Goal: Task Accomplishment & Management: Manage account settings

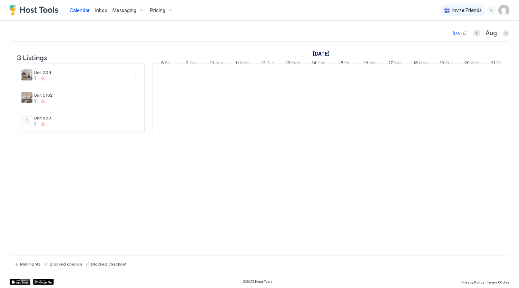
scroll to position [0, 384]
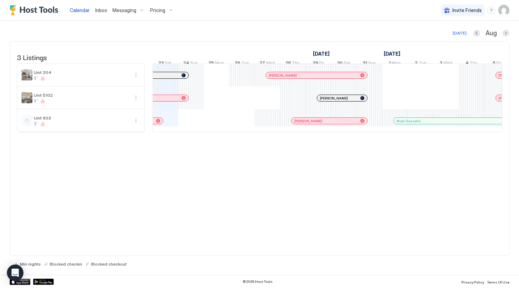
click at [134, 7] on span "Messaging" at bounding box center [125, 10] width 24 height 6
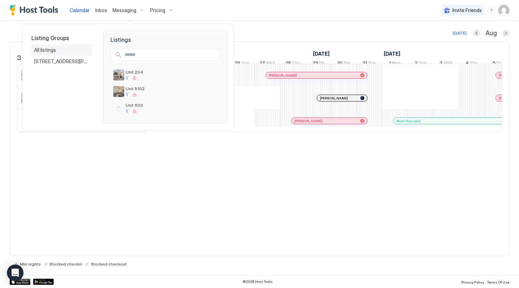
click at [78, 50] on div "All listings" at bounding box center [61, 50] width 55 height 6
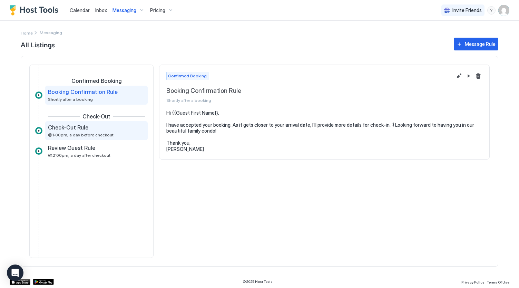
click at [100, 128] on div "Check-Out Rule" at bounding box center [91, 127] width 87 height 7
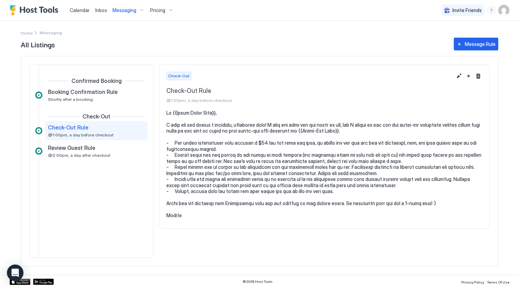
click at [132, 10] on span "Messaging" at bounding box center [125, 10] width 24 height 6
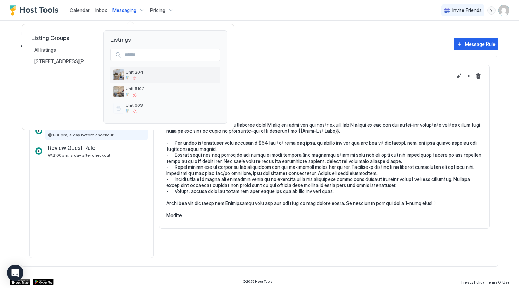
click at [136, 70] on span "Unit 204" at bounding box center [172, 71] width 92 height 5
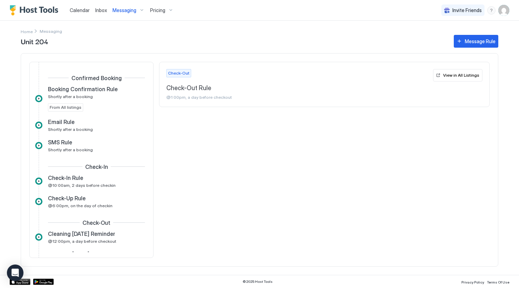
scroll to position [123, 0]
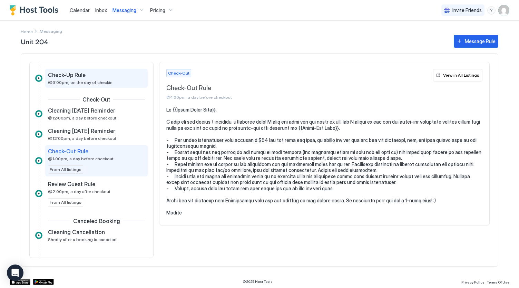
click at [88, 77] on div "Check-Up Rule" at bounding box center [91, 74] width 87 height 7
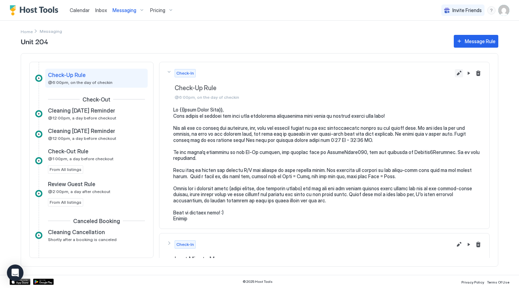
click at [455, 73] on button "Edit message rule" at bounding box center [459, 73] width 8 height 8
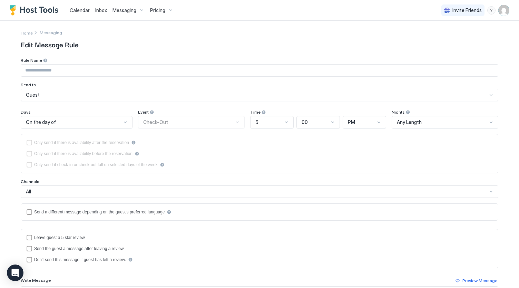
type input "**********"
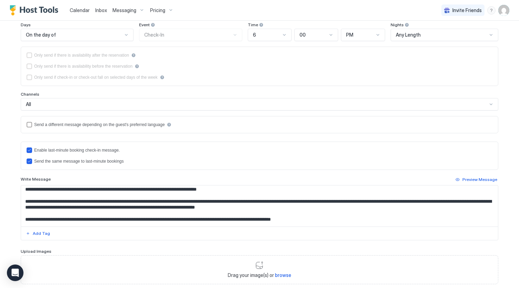
scroll to position [8, 0]
click at [339, 205] on textarea "Input Field" at bounding box center [260, 205] width 478 height 41
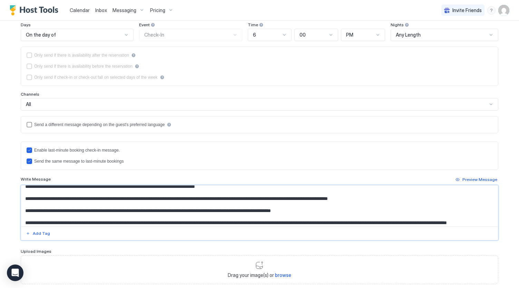
scroll to position [29, 0]
drag, startPoint x: 153, startPoint y: 196, endPoint x: 22, endPoint y: 195, distance: 130.9
click at [22, 195] on textarea "Input Field" at bounding box center [260, 205] width 478 height 41
drag, startPoint x: 359, startPoint y: 197, endPoint x: 280, endPoint y: 197, distance: 78.7
click at [280, 197] on textarea "Input Field" at bounding box center [260, 205] width 478 height 41
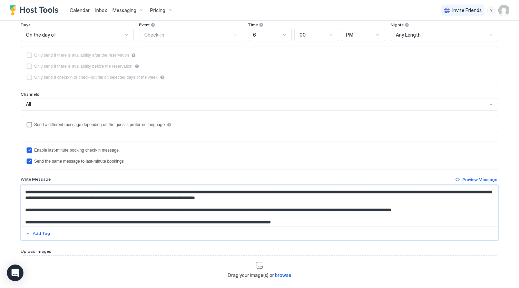
scroll to position [18, 0]
click at [266, 205] on textarea "Input Field" at bounding box center [260, 205] width 478 height 41
click at [25, 208] on textarea "Input Field" at bounding box center [260, 205] width 478 height 41
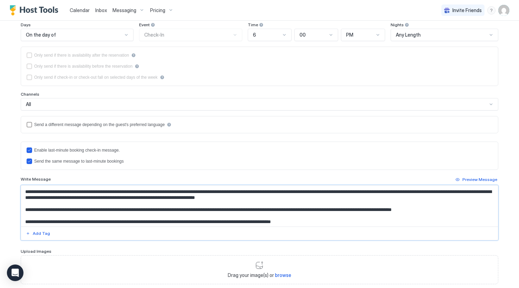
click at [25, 208] on textarea "Input Field" at bounding box center [260, 205] width 478 height 41
click at [93, 208] on textarea "Input Field" at bounding box center [260, 205] width 478 height 41
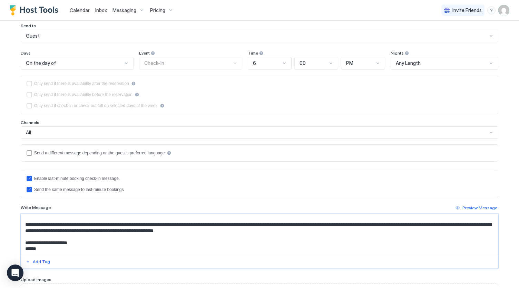
scroll to position [128, 0]
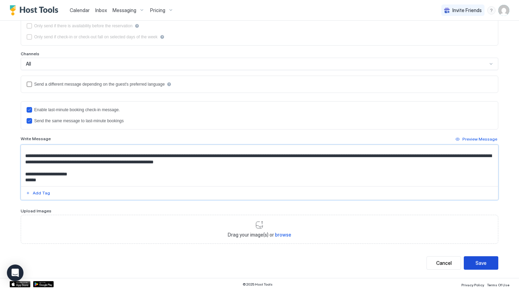
type textarea "**********"
click at [474, 257] on button "Save" at bounding box center [481, 262] width 35 height 13
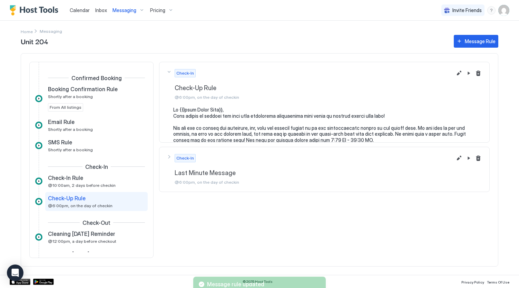
scroll to position [41, 0]
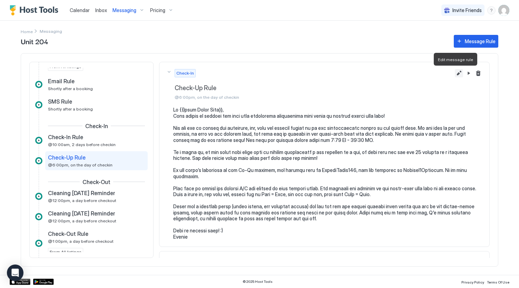
click at [455, 71] on button "Edit message rule" at bounding box center [459, 73] width 8 height 8
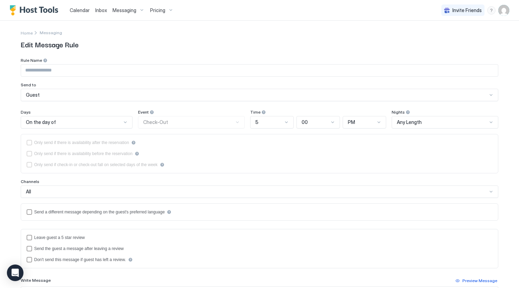
type input "**********"
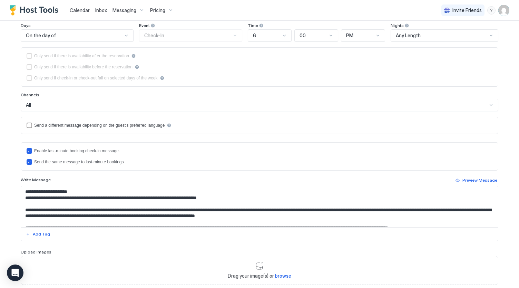
scroll to position [87, 0]
click at [27, 197] on textarea "Input Field" at bounding box center [260, 206] width 478 height 41
click at [106, 198] on textarea "Input Field" at bounding box center [260, 206] width 478 height 41
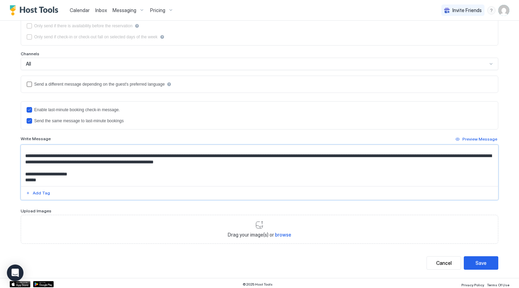
scroll to position [0, 0]
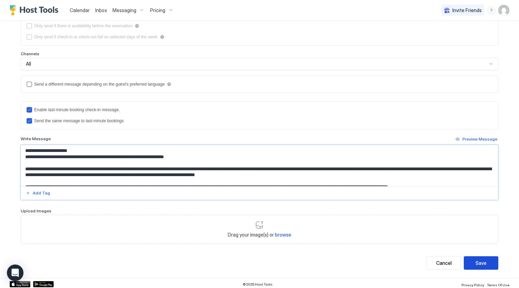
type textarea "**********"
click at [479, 259] on div "Save" at bounding box center [481, 262] width 11 height 7
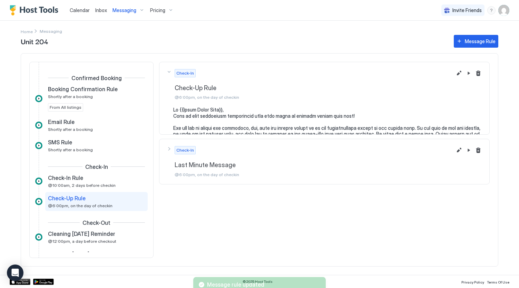
scroll to position [41, 0]
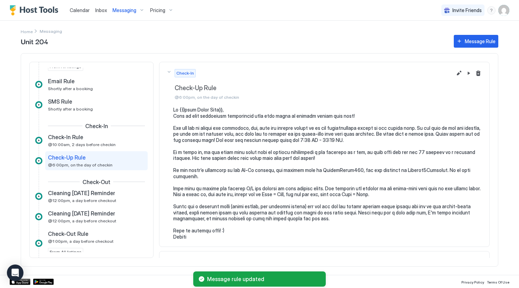
click at [118, 13] on span "Messaging" at bounding box center [125, 10] width 24 height 6
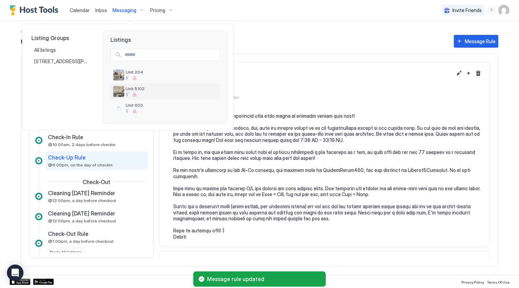
click at [135, 91] on div "Unit 5102" at bounding box center [172, 91] width 92 height 11
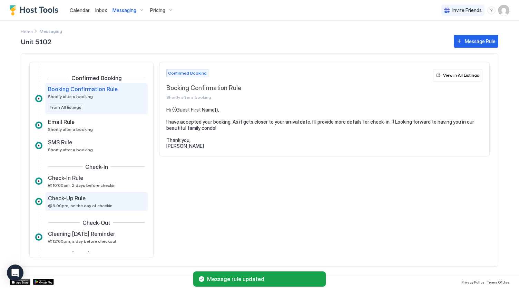
click at [92, 202] on div "Check-Up Rule @6:00pm, on the day of checkin" at bounding box center [91, 201] width 87 height 13
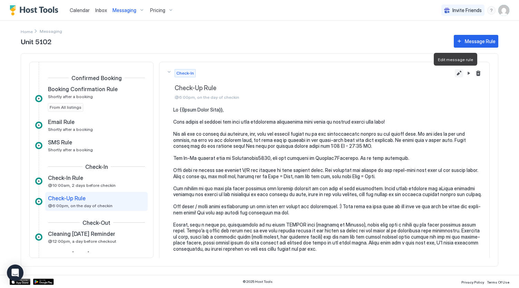
click at [455, 74] on button "Edit message rule" at bounding box center [459, 73] width 8 height 8
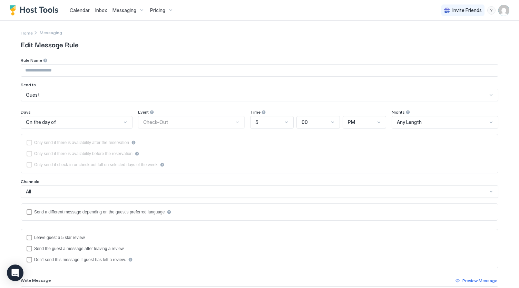
type input "**********"
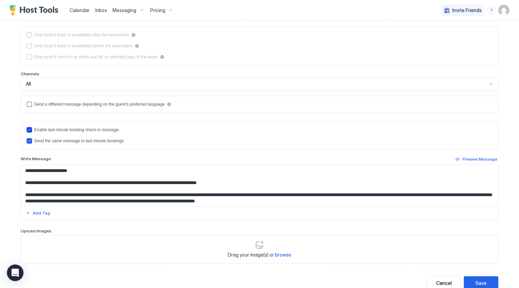
scroll to position [128, 0]
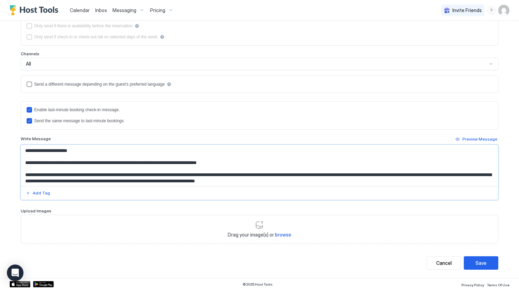
drag, startPoint x: 89, startPoint y: 161, endPoint x: 21, endPoint y: 159, distance: 68.7
click at [21, 159] on textarea "Input Field" at bounding box center [260, 165] width 478 height 41
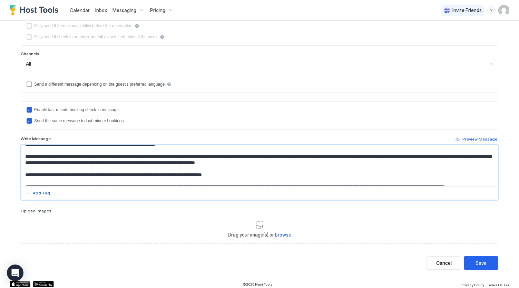
scroll to position [17, 0]
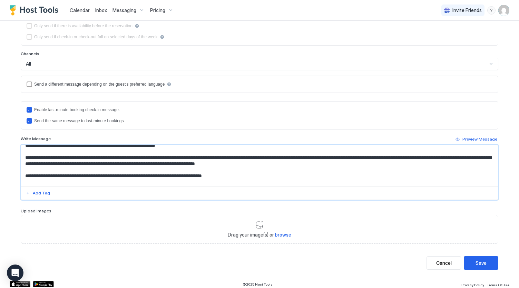
click at [333, 160] on textarea "Input Field" at bounding box center [260, 165] width 478 height 41
paste textarea "**********"
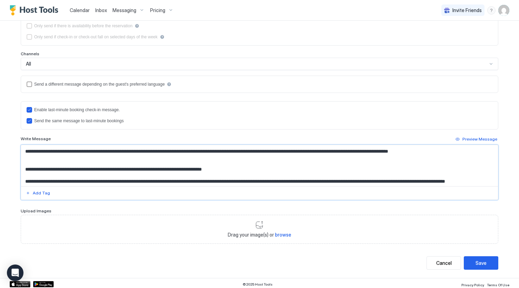
scroll to position [42, 0]
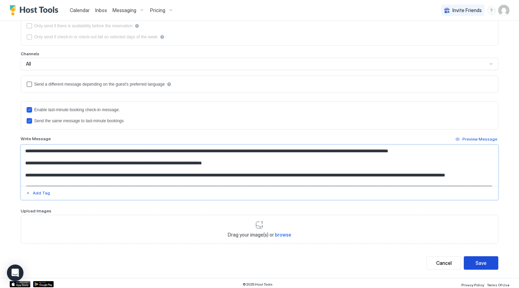
type textarea "**********"
click at [485, 259] on button "Save" at bounding box center [481, 262] width 35 height 13
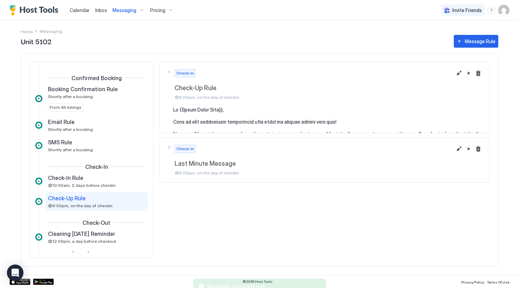
scroll to position [41, 0]
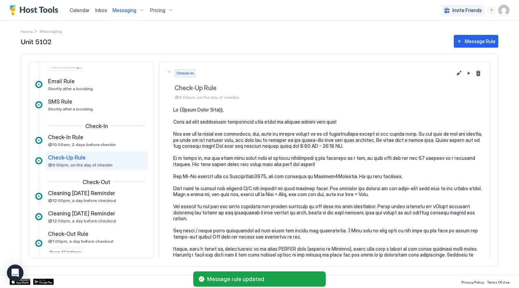
click at [156, 10] on span "Pricing" at bounding box center [157, 10] width 15 height 6
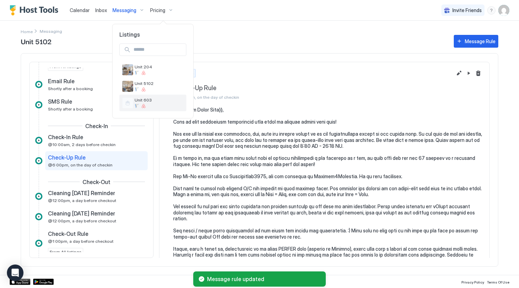
click at [164, 105] on div at bounding box center [159, 106] width 49 height 4
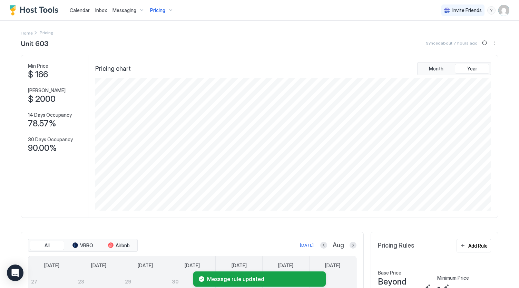
scroll to position [133, 398]
click at [135, 6] on div "Messaging" at bounding box center [129, 10] width 38 height 12
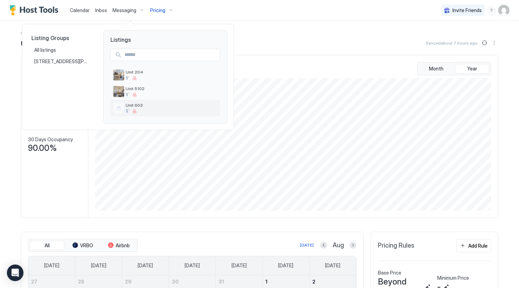
click at [138, 107] on span "Unit 603" at bounding box center [172, 105] width 92 height 5
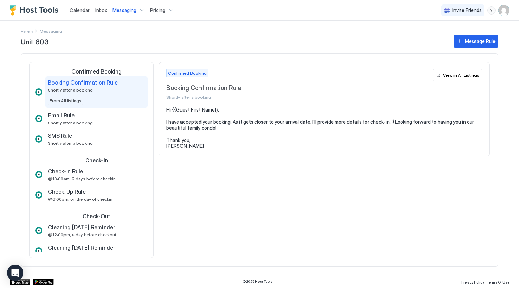
scroll to position [8, 0]
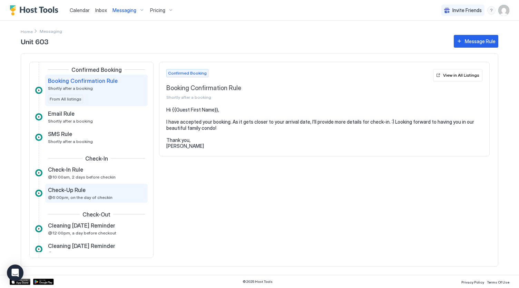
click at [97, 189] on div "Check-Up Rule" at bounding box center [91, 190] width 87 height 7
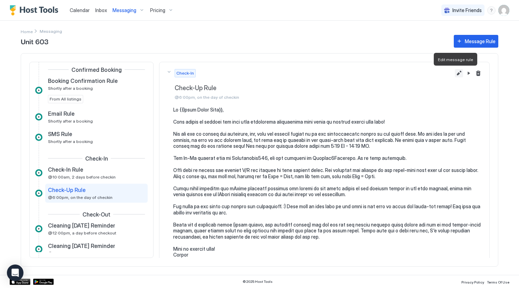
click at [455, 73] on button "Edit message rule" at bounding box center [459, 73] width 8 height 8
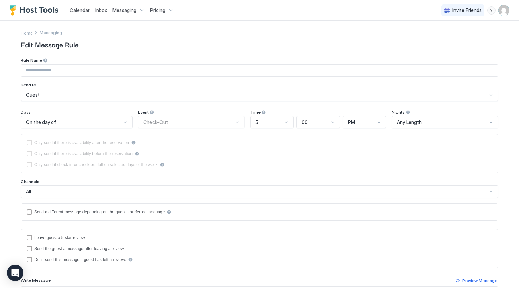
type input "**********"
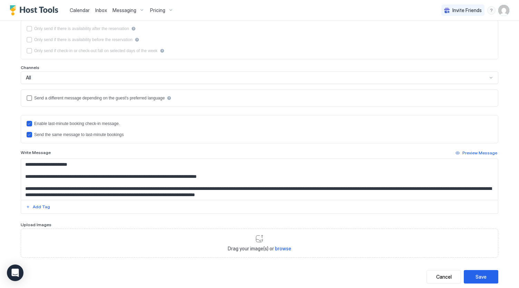
scroll to position [128, 0]
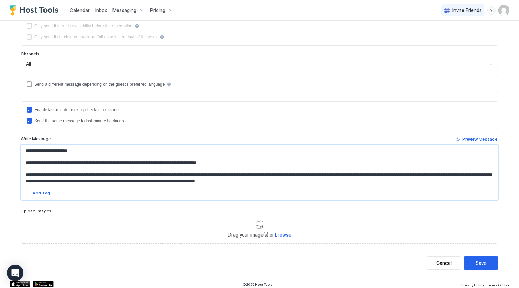
drag, startPoint x: 89, startPoint y: 161, endPoint x: 12, endPoint y: 164, distance: 77.1
click at [12, 164] on div "**********" at bounding box center [259, 85] width 497 height 385
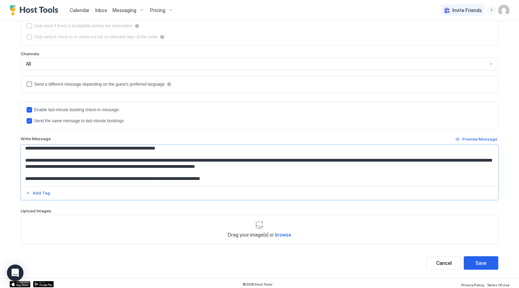
scroll to position [14, 0]
click at [324, 162] on textarea "Input Field" at bounding box center [260, 165] width 478 height 41
paste textarea "**********"
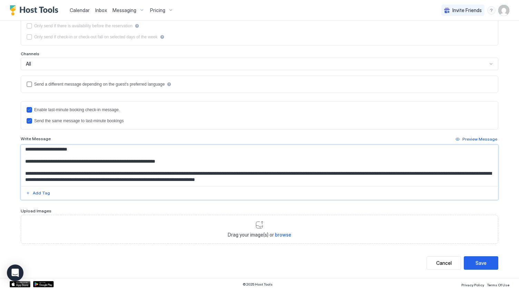
scroll to position [1, 0]
type textarea "**********"
click at [27, 119] on icon "lastMinuteMessageIsTheSame" at bounding box center [29, 121] width 4 height 4
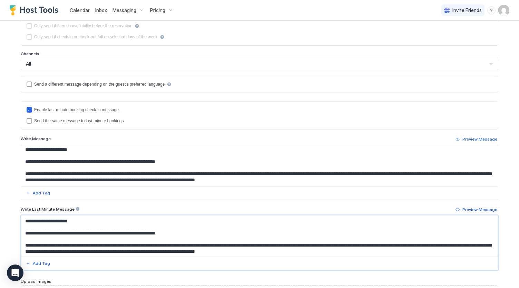
drag, startPoint x: 32, startPoint y: 230, endPoint x: 0, endPoint y: 217, distance: 34.6
click at [0, 217] on div "**********" at bounding box center [259, 144] width 519 height 288
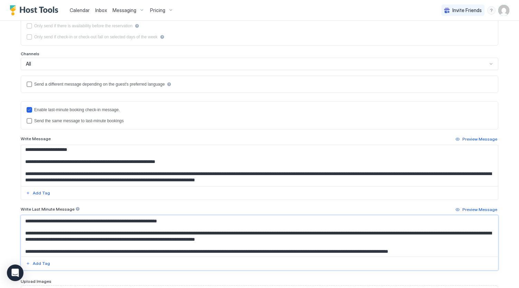
click at [38, 219] on textarea "Input Field" at bounding box center [260, 236] width 478 height 41
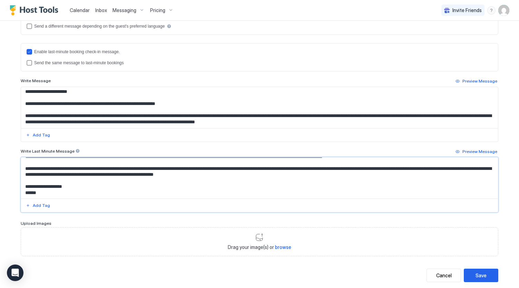
scroll to position [186, 0]
type textarea "**********"
click at [479, 272] on div "Save" at bounding box center [481, 275] width 11 height 7
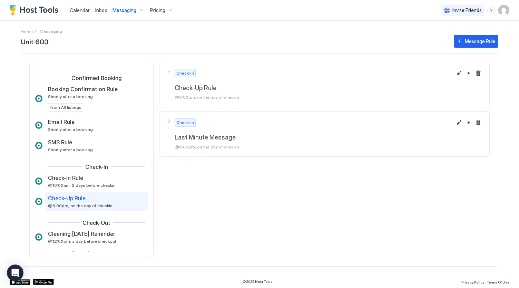
scroll to position [41, 0]
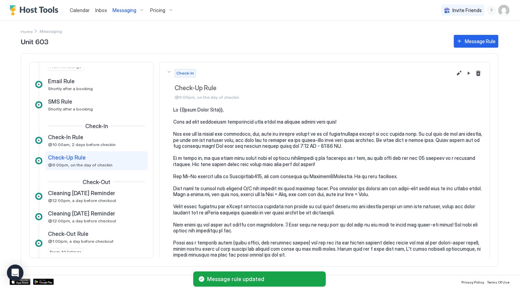
click at [131, 12] on span "Messaging" at bounding box center [125, 10] width 24 height 6
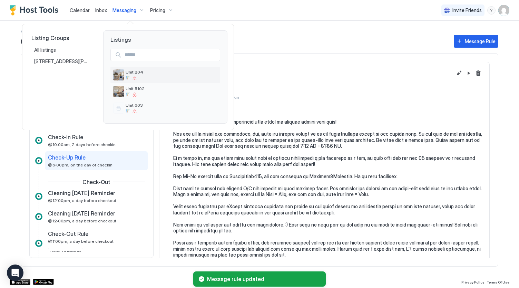
click at [138, 72] on span "Unit 204" at bounding box center [172, 71] width 92 height 5
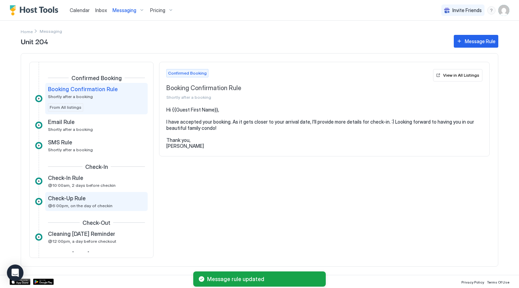
click at [88, 205] on span "@6:00pm, on the day of checkin" at bounding box center [80, 205] width 65 height 5
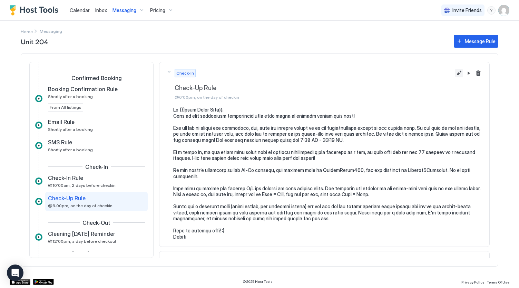
click at [455, 75] on button "Edit message rule" at bounding box center [459, 73] width 8 height 8
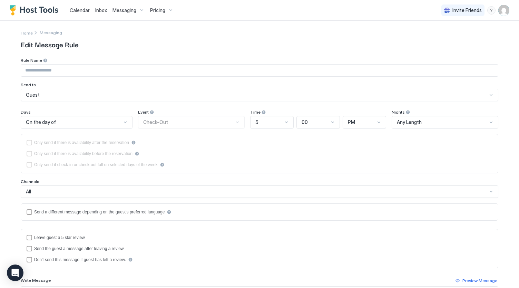
type input "**********"
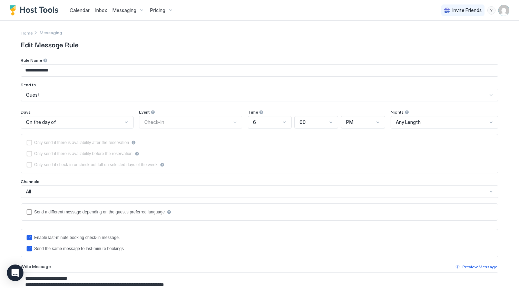
type textarea "**********"
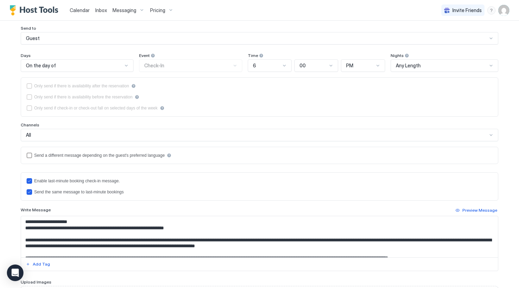
scroll to position [58, 0]
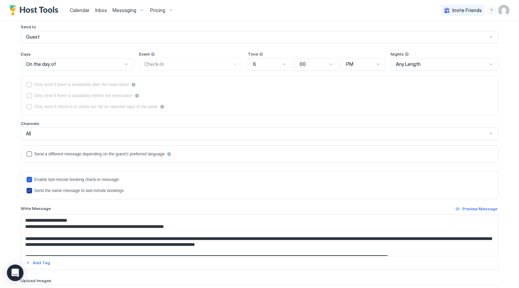
click at [27, 189] on icon "lastMinuteMessageIsTheSame" at bounding box center [29, 191] width 4 height 4
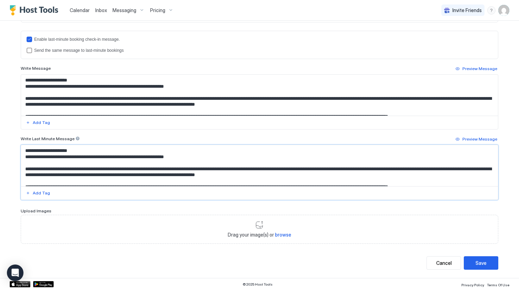
drag, startPoint x: 37, startPoint y: 157, endPoint x: 0, endPoint y: 142, distance: 39.6
click at [0, 142] on div "**********" at bounding box center [259, 144] width 519 height 288
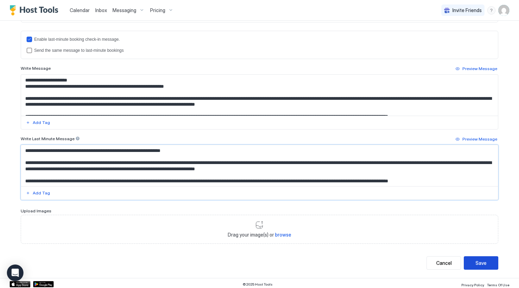
type textarea "**********"
click at [492, 260] on button "Save" at bounding box center [481, 262] width 35 height 13
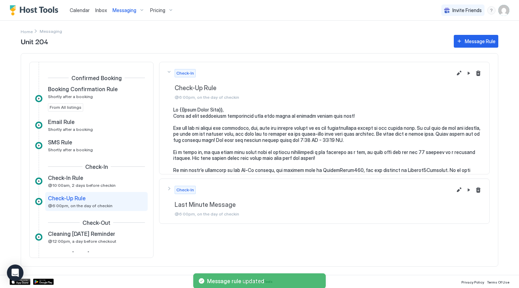
scroll to position [41, 0]
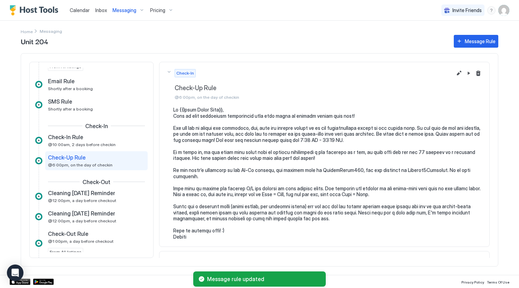
click at [127, 9] on span "Messaging" at bounding box center [125, 10] width 24 height 6
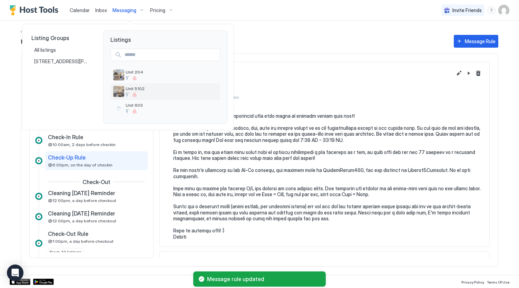
click at [145, 86] on span "Unit 5102" at bounding box center [172, 88] width 92 height 5
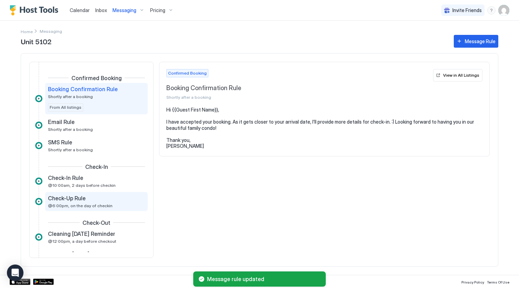
click at [80, 199] on span "Check-Up Rule" at bounding box center [67, 198] width 38 height 7
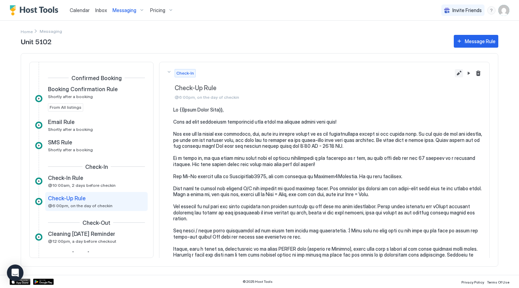
click at [455, 74] on button "Edit message rule" at bounding box center [459, 73] width 8 height 8
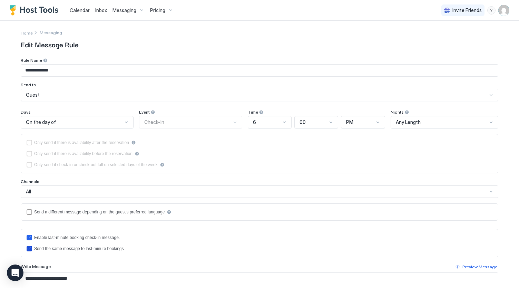
click at [34, 248] on div "Send the same message to last-minute bookings" at bounding box center [78, 248] width 89 height 5
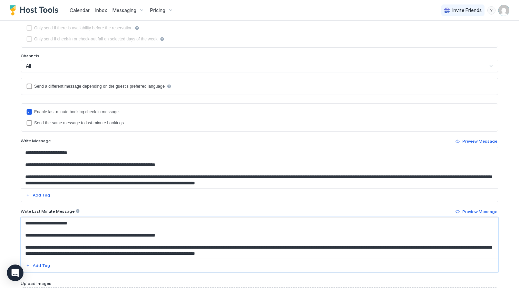
drag, startPoint x: 38, startPoint y: 235, endPoint x: 12, endPoint y: 217, distance: 31.8
click at [12, 217] on div "**********" at bounding box center [259, 123] width 497 height 456
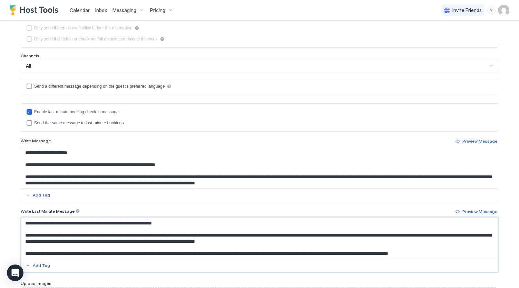
scroll to position [198, 0]
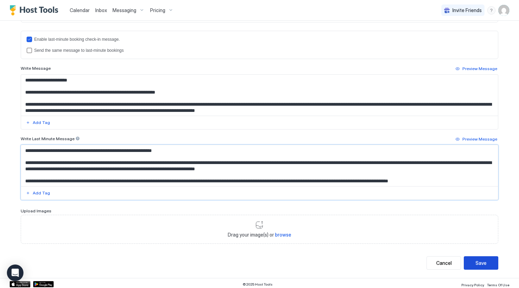
type textarea "**********"
click at [478, 259] on div "Save" at bounding box center [481, 262] width 11 height 7
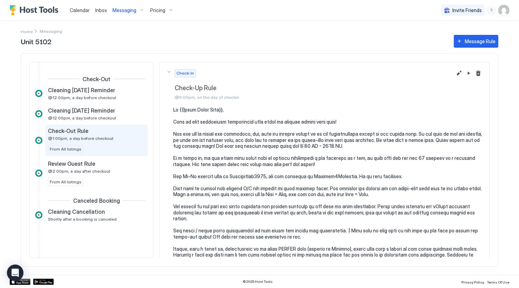
scroll to position [151, 0]
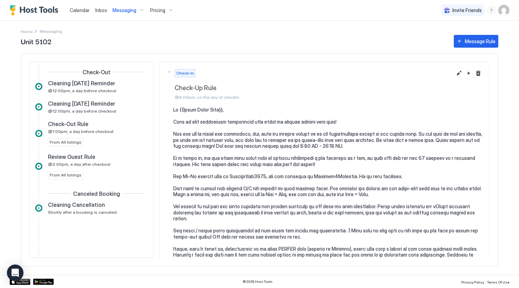
click at [78, 5] on div "Calendar" at bounding box center [80, 10] width 26 height 13
click at [154, 12] on span "Pricing" at bounding box center [157, 10] width 15 height 6
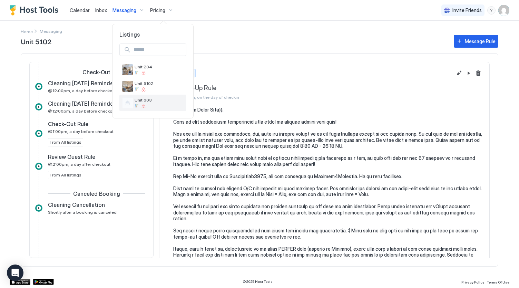
click at [146, 103] on div "Unit 603" at bounding box center [159, 102] width 49 height 11
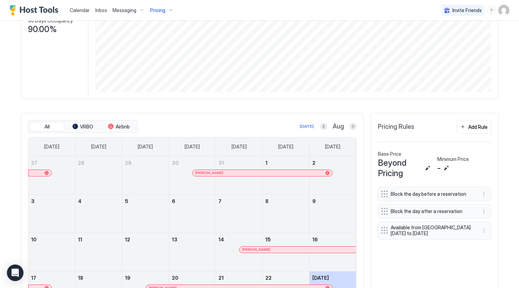
scroll to position [153, 0]
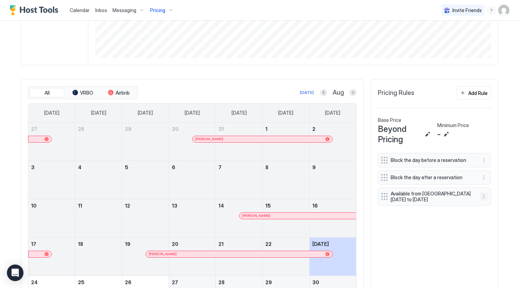
click at [481, 200] on button "More options" at bounding box center [484, 196] width 8 height 8
click at [492, 230] on span "Delete" at bounding box center [494, 231] width 13 height 5
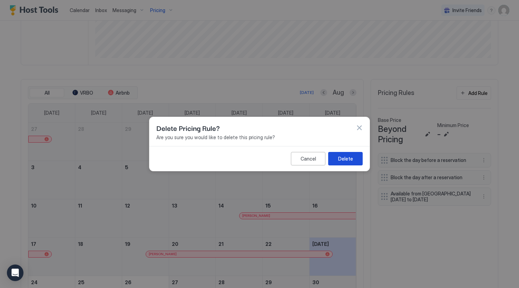
click at [354, 161] on button "Delete" at bounding box center [345, 158] width 35 height 13
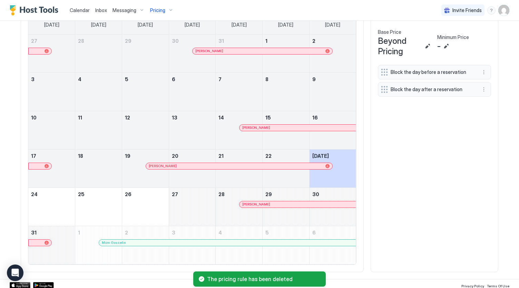
scroll to position [247, 0]
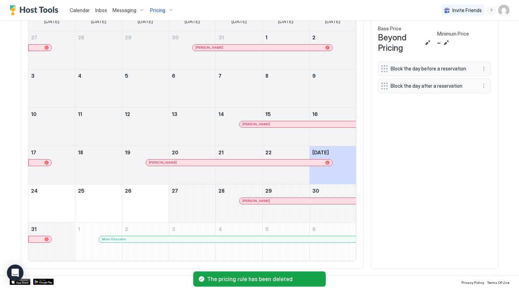
click at [419, 207] on div "Block the day before a reservation Block the day after a reservation" at bounding box center [434, 161] width 113 height 200
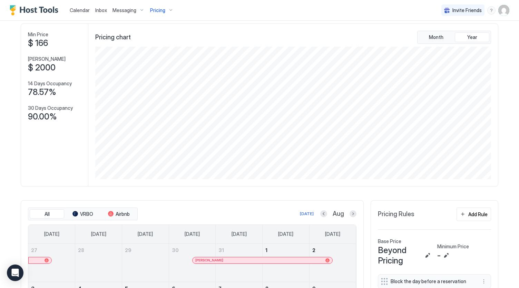
scroll to position [0, 0]
